Goal: Task Accomplishment & Management: Use online tool/utility

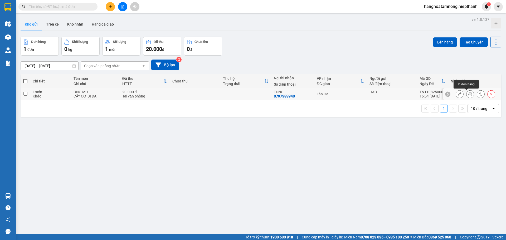
click at [466, 94] on button at bounding box center [469, 94] width 7 height 9
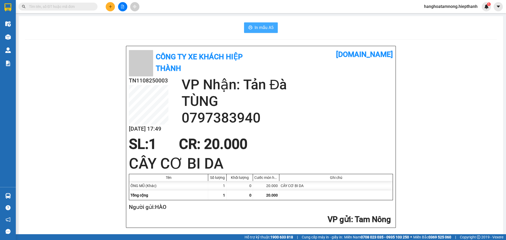
click at [267, 27] on span "In mẫu A5" at bounding box center [263, 27] width 19 height 7
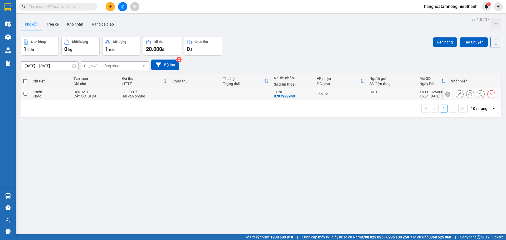
click at [262, 95] on td at bounding box center [245, 94] width 51 height 12
checkbox input "true"
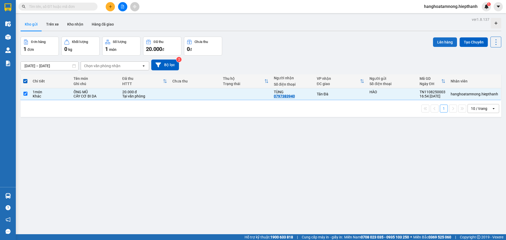
click at [433, 38] on button "Lên hàng" at bounding box center [445, 41] width 24 height 9
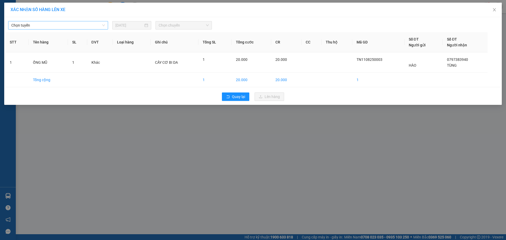
click at [43, 27] on span "Chọn tuyến" at bounding box center [57, 25] width 93 height 8
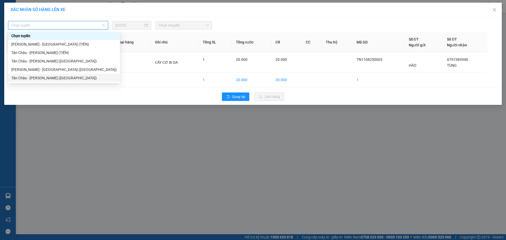
click at [26, 79] on div "Tân Châu - Hồ Chí Minh (Giường)" at bounding box center [63, 78] width 105 height 6
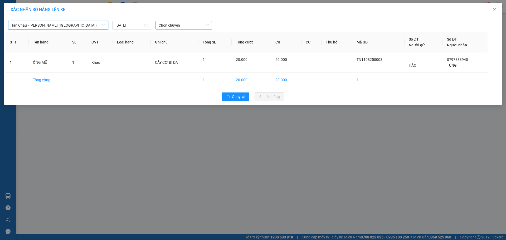
click at [180, 27] on span "Chọn chuyến" at bounding box center [184, 25] width 50 height 8
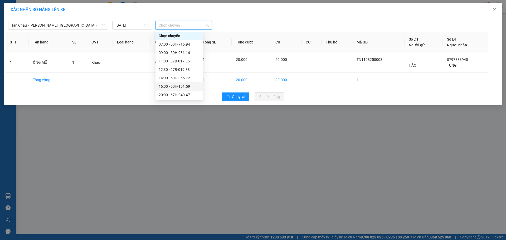
click at [167, 83] on div "16:00 - 50H-151.59" at bounding box center [178, 86] width 47 height 8
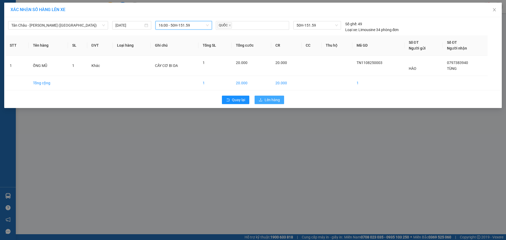
click at [275, 100] on span "Lên hàng" at bounding box center [271, 100] width 15 height 6
